Goal: Find specific page/section: Find specific page/section

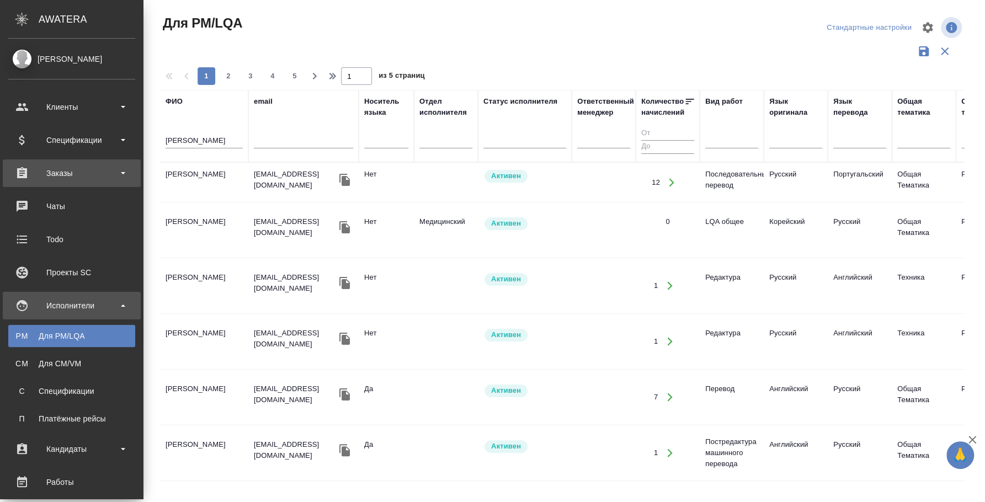
click at [90, 169] on div "Заказы" at bounding box center [71, 173] width 127 height 17
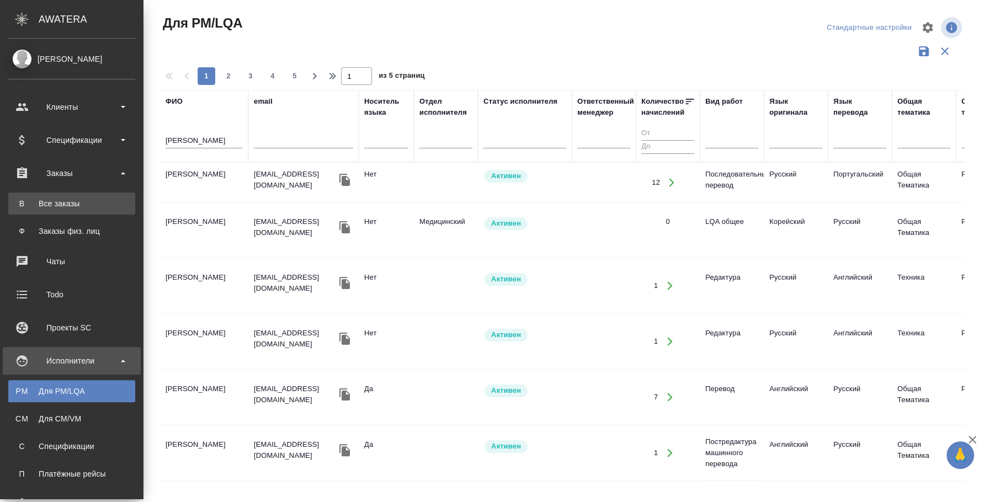
click at [82, 209] on div "Все заказы" at bounding box center [72, 203] width 116 height 11
